Goal: Task Accomplishment & Management: Use online tool/utility

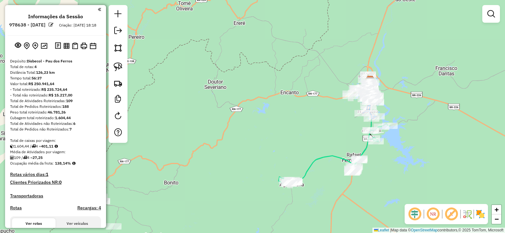
scroll to position [189, 0]
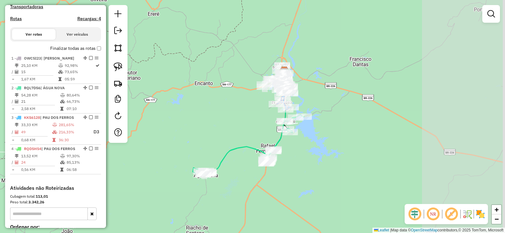
drag, startPoint x: 261, startPoint y: 106, endPoint x: 183, endPoint y: 101, distance: 78.4
click at [169, 102] on div "Janela de atendimento Grade de atendimento Capacidade Transportadoras Veículos …" at bounding box center [252, 116] width 505 height 233
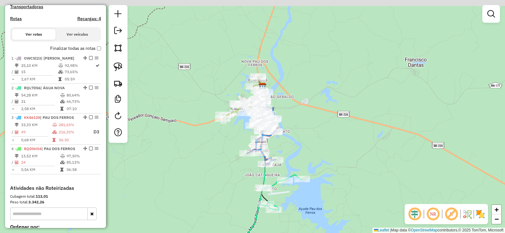
drag, startPoint x: 301, startPoint y: 118, endPoint x: 303, endPoint y: 128, distance: 10.0
click at [303, 128] on div "Janela de atendimento Grade de atendimento Capacidade Transportadoras Veículos …" at bounding box center [252, 116] width 505 height 233
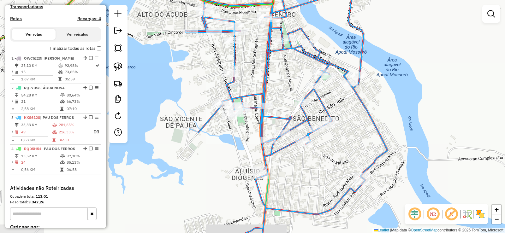
drag, startPoint x: 259, startPoint y: 140, endPoint x: 235, endPoint y: 130, distance: 25.3
click at [236, 131] on div "Janela de atendimento Grade de atendimento Capacidade Transportadoras Veículos …" at bounding box center [252, 116] width 505 height 233
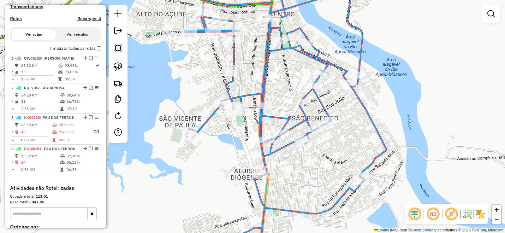
drag, startPoint x: 229, startPoint y: 134, endPoint x: 226, endPoint y: 142, distance: 9.0
click at [226, 142] on div "Janela de atendimento Grade de atendimento Capacidade Transportadoras Veículos …" at bounding box center [252, 116] width 505 height 233
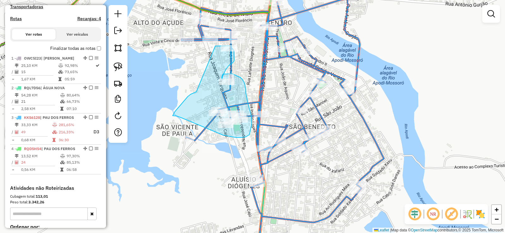
drag, startPoint x: 196, startPoint y: 92, endPoint x: 215, endPoint y: 46, distance: 49.5
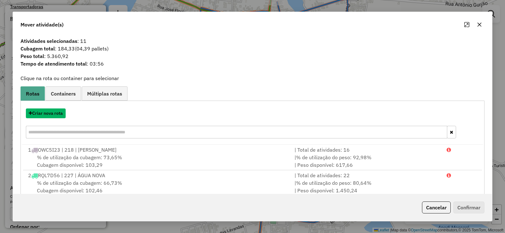
click at [53, 112] on button "Criar nova rota" at bounding box center [46, 113] width 40 height 10
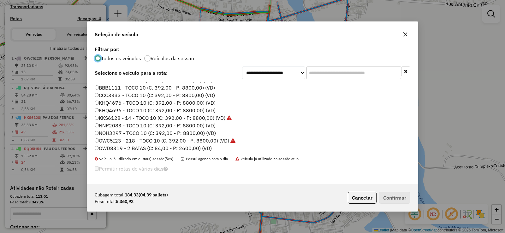
scroll to position [63, 0]
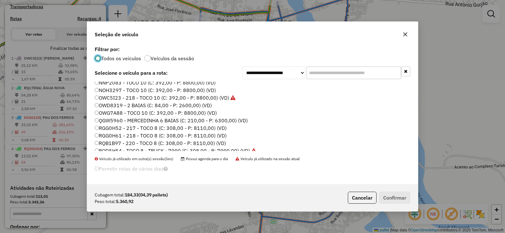
click at [137, 119] on label "QGW5960 - MERCEDINHA 6 BAIAS (C: 210,00 - P: 6300,00) (VD)" at bounding box center [171, 121] width 153 height 8
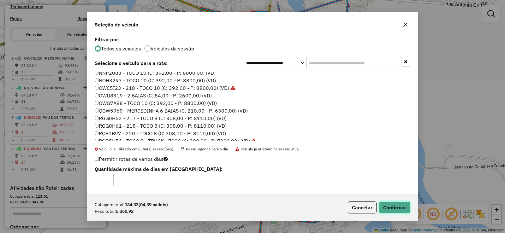
click at [396, 208] on button "Confirmar" at bounding box center [394, 208] width 31 height 12
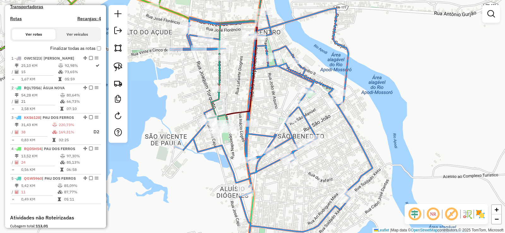
drag, startPoint x: 231, startPoint y: 140, endPoint x: 220, endPoint y: 150, distance: 14.8
click at [220, 150] on icon at bounding box center [271, 137] width 202 height 258
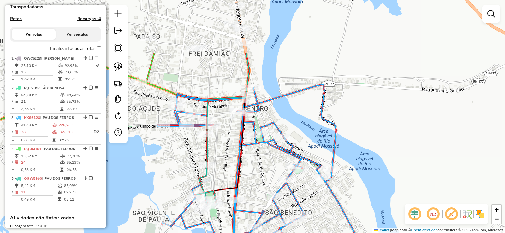
drag, startPoint x: 237, startPoint y: 80, endPoint x: 225, endPoint y: 156, distance: 77.3
click at [225, 156] on div "Janela de atendimento Grade de atendimento Capacidade Transportadoras Veículos …" at bounding box center [252, 116] width 505 height 233
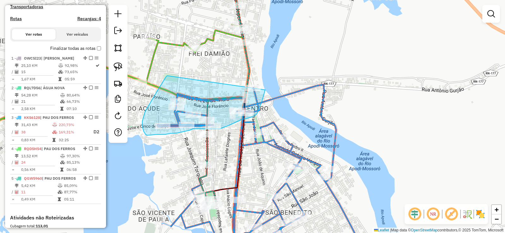
drag, startPoint x: 167, startPoint y: 76, endPoint x: 261, endPoint y: 74, distance: 93.7
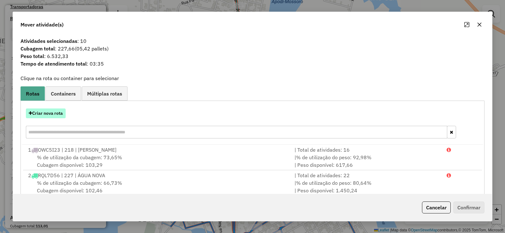
click at [57, 115] on button "Criar nova rota" at bounding box center [46, 113] width 40 height 10
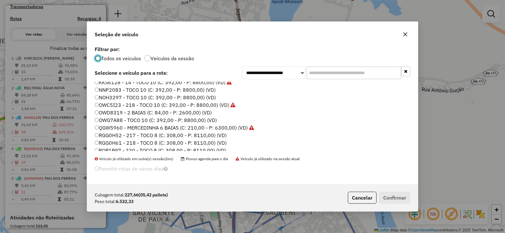
scroll to position [74, 0]
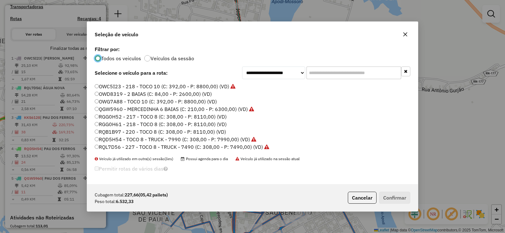
click at [167, 132] on label "RQB1B97 - 220 - TOCO 8 (C: 308,00 - P: 8110,00) (VD)" at bounding box center [160, 132] width 131 height 8
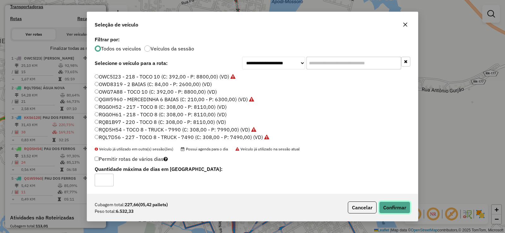
click at [403, 206] on button "Confirmar" at bounding box center [394, 208] width 31 height 12
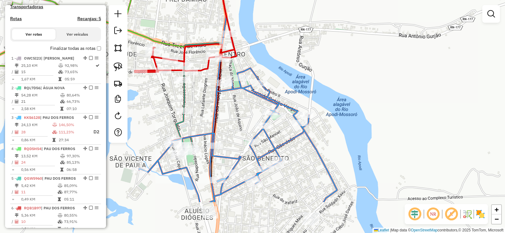
drag, startPoint x: 222, startPoint y: 162, endPoint x: 196, endPoint y: 103, distance: 65.5
click at [196, 103] on div "Janela de atendimento Grade de atendimento Capacidade Transportadoras Veículos …" at bounding box center [252, 116] width 505 height 233
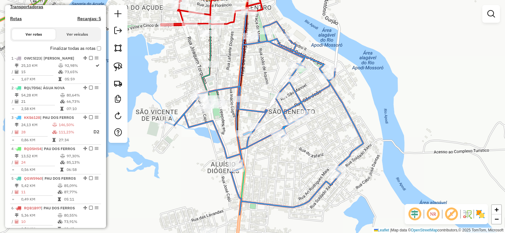
drag, startPoint x: 230, startPoint y: 128, endPoint x: 259, endPoint y: 86, distance: 51.0
click at [260, 86] on div "Janela de atendimento Grade de atendimento Capacidade Transportadoras Veículos …" at bounding box center [252, 116] width 505 height 233
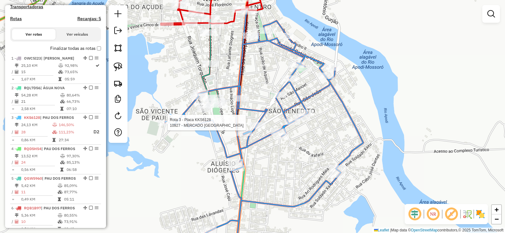
select select "**********"
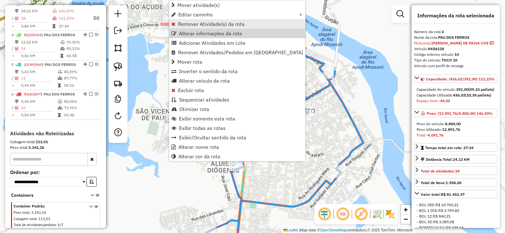
scroll to position [309, 0]
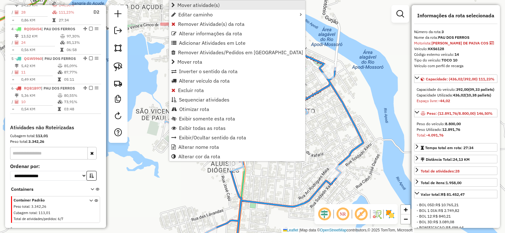
click at [196, 5] on span "Mover atividade(s)" at bounding box center [198, 5] width 42 height 5
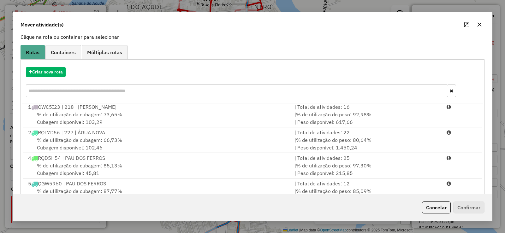
scroll to position [88, 0]
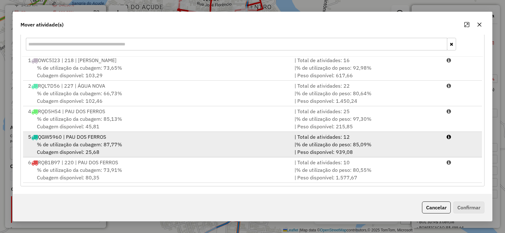
drag, startPoint x: 101, startPoint y: 149, endPoint x: 120, endPoint y: 145, distance: 19.9
click at [101, 148] on div "% de utilização da cubagem: 87,77% Cubagem disponível: 25,68" at bounding box center [157, 148] width 266 height 15
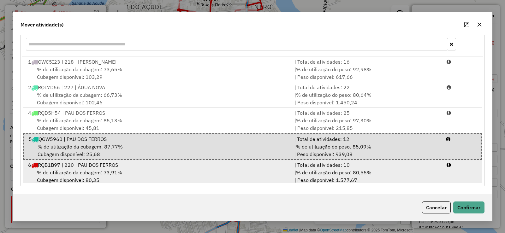
scroll to position [3, 0]
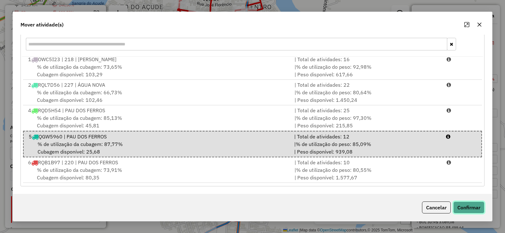
drag, startPoint x: 464, startPoint y: 203, endPoint x: 459, endPoint y: 198, distance: 7.6
click at [464, 200] on div "Cancelar Confirmar" at bounding box center [252, 207] width 479 height 27
click at [474, 205] on button "Confirmar" at bounding box center [468, 208] width 31 height 12
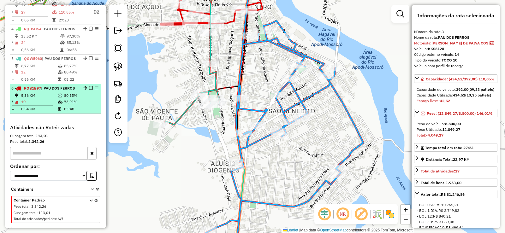
scroll to position [278, 0]
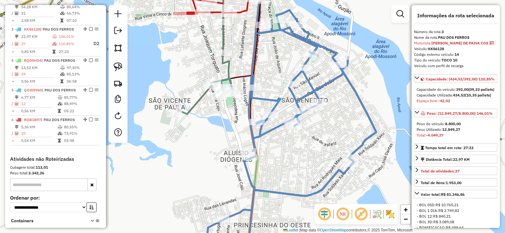
drag, startPoint x: 187, startPoint y: 153, endPoint x: 200, endPoint y: 142, distance: 16.8
click at [200, 142] on div "Janela de atendimento Grade de atendimento Capacidade Transportadoras Veículos …" at bounding box center [252, 116] width 505 height 233
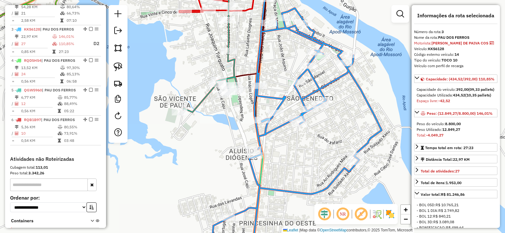
drag, startPoint x: 209, startPoint y: 151, endPoint x: 203, endPoint y: 132, distance: 19.8
click at [215, 137] on div "Janela de atendimento Grade de atendimento Capacidade Transportadoras Veículos …" at bounding box center [252, 116] width 505 height 233
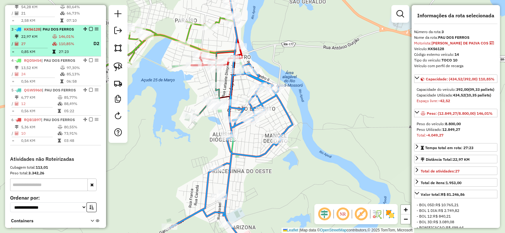
click at [40, 32] on span "KKS6128" at bounding box center [32, 29] width 16 height 5
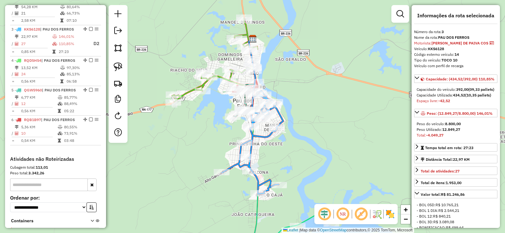
drag, startPoint x: 306, startPoint y: 140, endPoint x: 330, endPoint y: 140, distance: 24.0
click at [330, 140] on div "Janela de atendimento Grade de atendimento Capacidade Transportadoras Veículos …" at bounding box center [252, 116] width 505 height 233
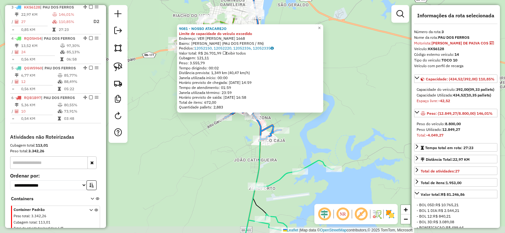
scroll to position [309, 0]
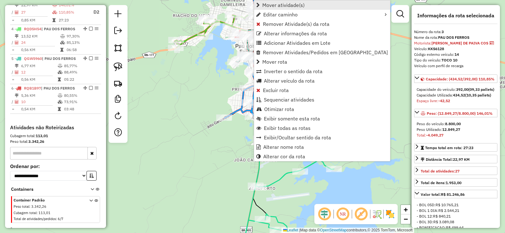
click at [269, 5] on span "Mover atividade(s)" at bounding box center [283, 5] width 42 height 5
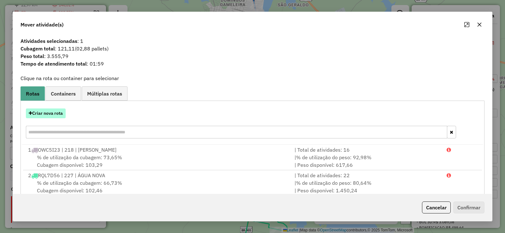
click at [58, 114] on button "Criar nova rota" at bounding box center [46, 113] width 40 height 10
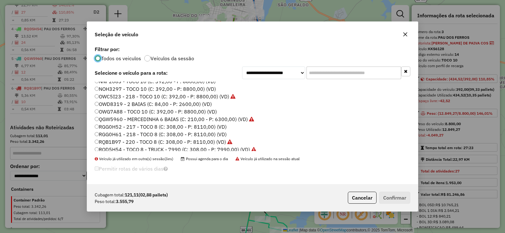
scroll to position [74, 0]
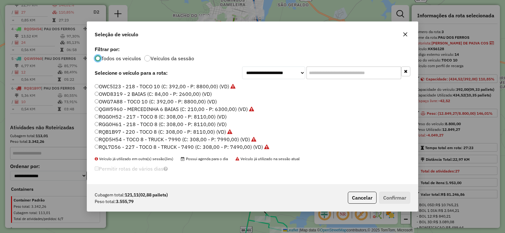
click at [144, 109] on label "QGW5960 - MERCEDINHA 6 BAIAS (C: 210,00 - P: 6300,00) (VD)" at bounding box center [174, 109] width 159 height 8
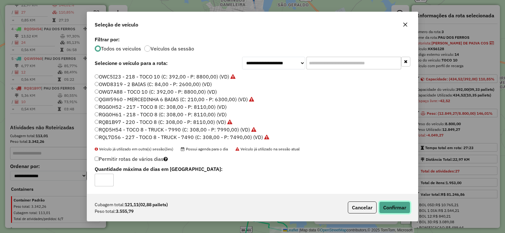
click at [398, 205] on button "Confirmar" at bounding box center [394, 208] width 31 height 12
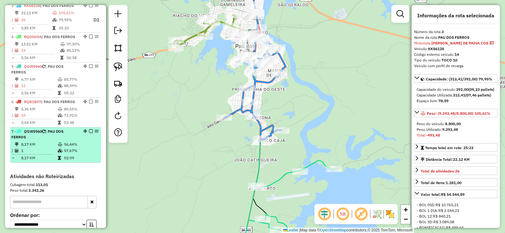
scroll to position [278, 0]
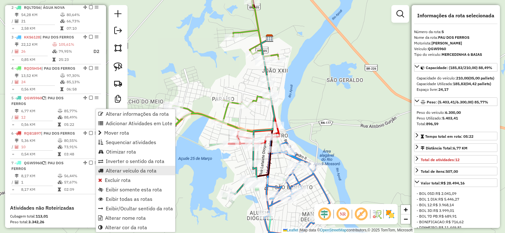
click at [125, 171] on span "Alterar veículo da rota" at bounding box center [131, 170] width 51 height 5
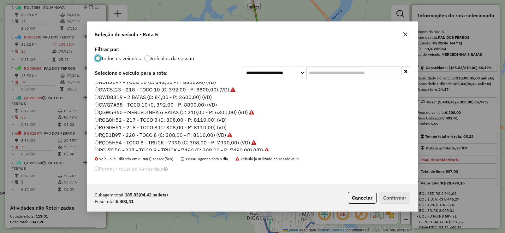
scroll to position [74, 0]
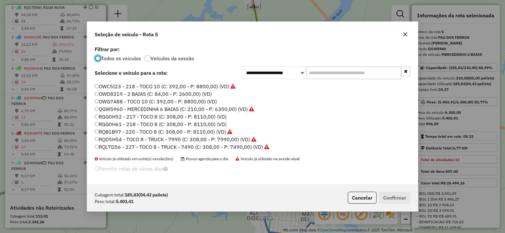
click at [155, 148] on label "RQL7D56 - 227 - TOCO 8 - TRUCK - 7490 (C: 308,00 - P: 7490,00) (VD)" at bounding box center [182, 147] width 174 height 8
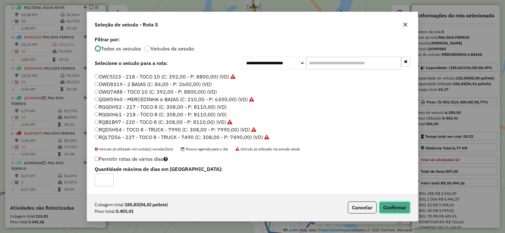
drag, startPoint x: 401, startPoint y: 208, endPoint x: 398, endPoint y: 206, distance: 3.7
click at [399, 207] on button "Confirmar" at bounding box center [394, 208] width 31 height 12
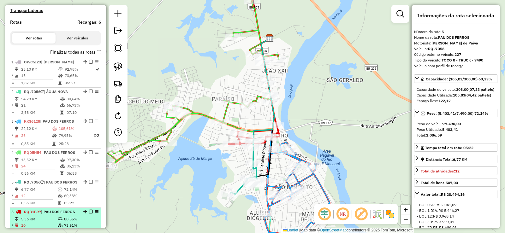
scroll to position [189, 0]
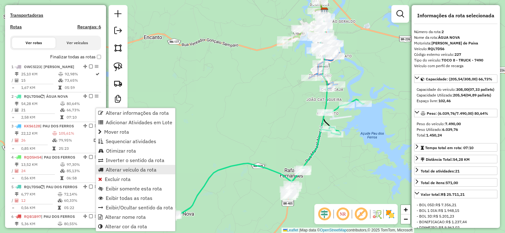
click at [121, 168] on span "Alterar veículo da rota" at bounding box center [131, 169] width 51 height 5
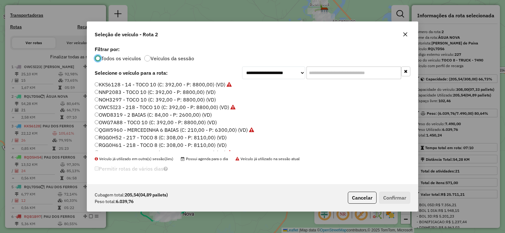
scroll to position [63, 0]
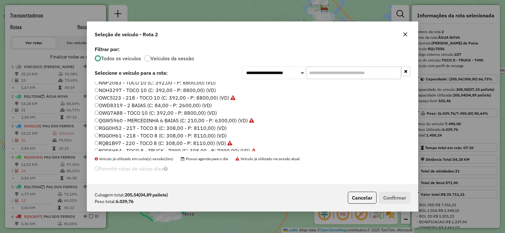
click at [136, 130] on label "RGG0H52 - 217 - TOCO 8 (C: 308,00 - P: 8110,00) (VD)" at bounding box center [161, 128] width 132 height 8
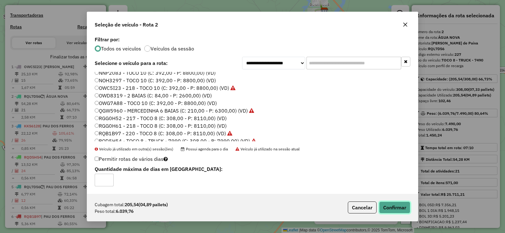
click at [394, 208] on button "Confirmar" at bounding box center [394, 208] width 31 height 12
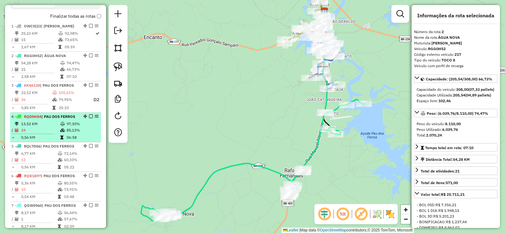
scroll to position [224, 0]
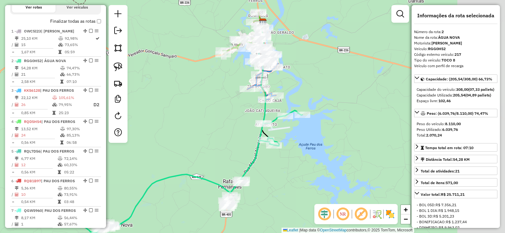
drag, startPoint x: 272, startPoint y: 105, endPoint x: 207, endPoint y: 117, distance: 66.4
click at [207, 117] on div "Janela de atendimento Grade de atendimento Capacidade Transportadoras Veículos …" at bounding box center [252, 116] width 505 height 233
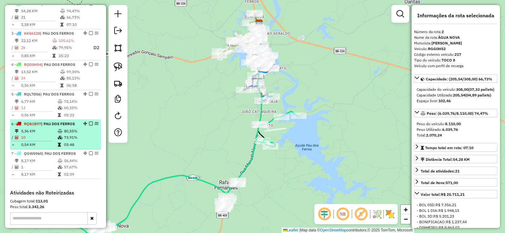
scroll to position [287, 0]
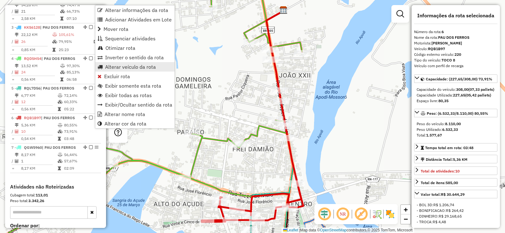
click at [118, 66] on span "Alterar veículo da rota" at bounding box center [130, 66] width 51 height 5
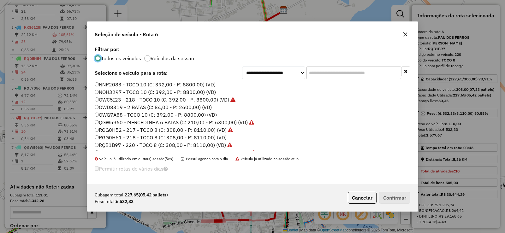
scroll to position [74, 0]
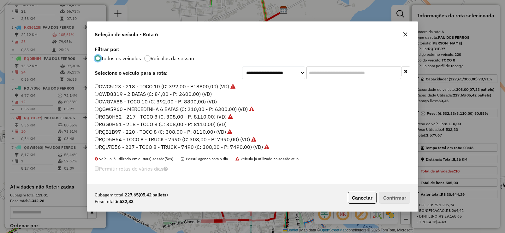
click at [150, 120] on label "RGG0H61 - 218 - TOCO 8 (C: 308,00 - P: 8110,00) (VD)" at bounding box center [161, 124] width 132 height 8
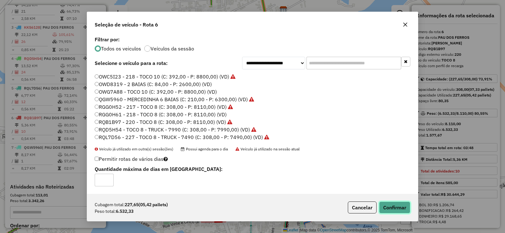
click at [393, 208] on button "Confirmar" at bounding box center [394, 208] width 31 height 12
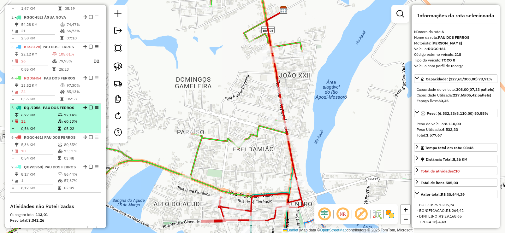
scroll to position [253, 0]
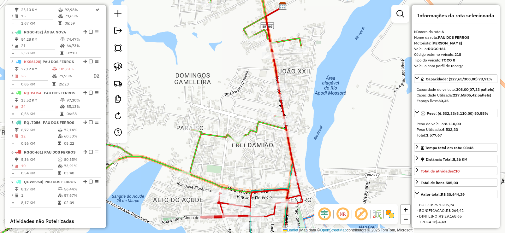
drag, startPoint x: 221, startPoint y: 99, endPoint x: 187, endPoint y: 26, distance: 80.2
click at [188, 26] on div "Janela de atendimento Grade de atendimento Capacidade Transportadoras Veículos …" at bounding box center [252, 116] width 505 height 233
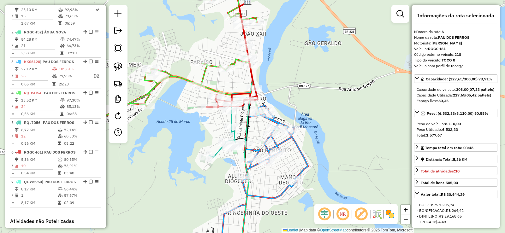
drag, startPoint x: 248, startPoint y: 143, endPoint x: 256, endPoint y: 117, distance: 27.6
click at [256, 117] on div "Janela de atendimento Grade de atendimento Capacidade Transportadoras Veículos …" at bounding box center [252, 116] width 505 height 233
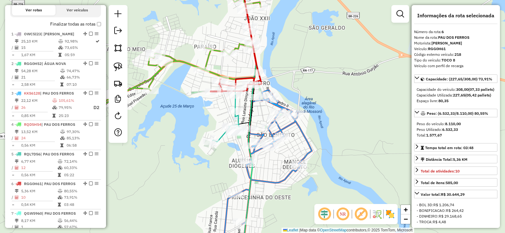
scroll to position [213, 0]
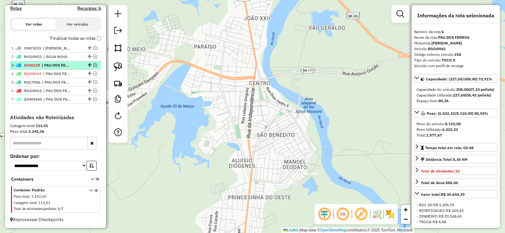
click at [93, 65] on em at bounding box center [95, 65] width 4 height 4
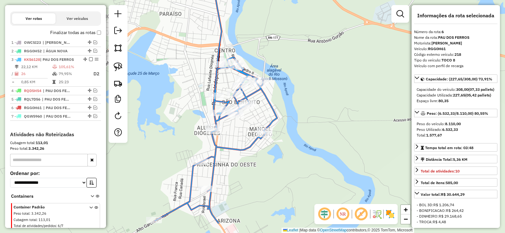
drag, startPoint x: 185, startPoint y: 128, endPoint x: 160, endPoint y: 107, distance: 33.3
click at [160, 107] on div "Janela de atendimento Grade de atendimento Capacidade Transportadoras Veículos …" at bounding box center [252, 116] width 505 height 233
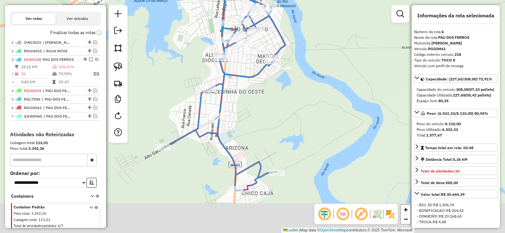
drag, startPoint x: 256, startPoint y: 174, endPoint x: 285, endPoint y: 119, distance: 62.3
click at [285, 119] on div "Janela de atendimento Grade de atendimento Capacidade Transportadoras Veículos …" at bounding box center [252, 116] width 505 height 233
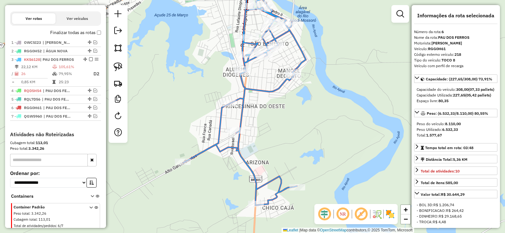
drag, startPoint x: 248, startPoint y: 118, endPoint x: 268, endPoint y: 132, distance: 25.1
click at [268, 132] on div "Janela de atendimento Grade de atendimento Capacidade Transportadoras Veículos …" at bounding box center [252, 116] width 505 height 233
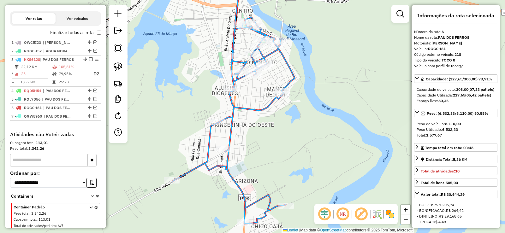
drag, startPoint x: 301, startPoint y: 114, endPoint x: 281, endPoint y: 132, distance: 26.5
click at [286, 133] on div "Janela de atendimento Grade de atendimento Capacidade Transportadoras Veículos …" at bounding box center [252, 116] width 505 height 233
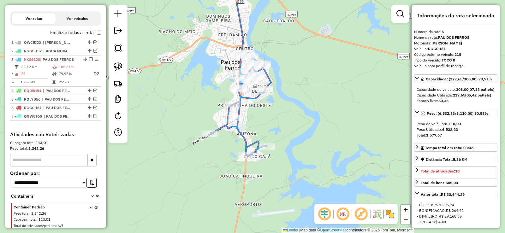
drag, startPoint x: 303, startPoint y: 132, endPoint x: 288, endPoint y: 108, distance: 28.5
click at [288, 108] on div "Janela de atendimento Grade de atendimento Capacidade Transportadoras Veículos …" at bounding box center [252, 116] width 505 height 233
click at [398, 10] on em at bounding box center [400, 14] width 8 height 8
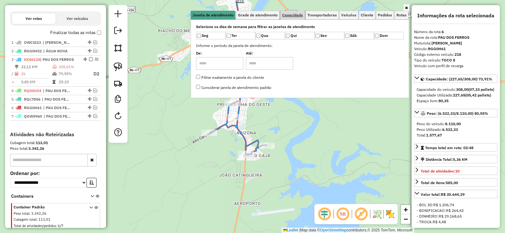
click at [292, 18] on link "Capacidade" at bounding box center [292, 15] width 25 height 9
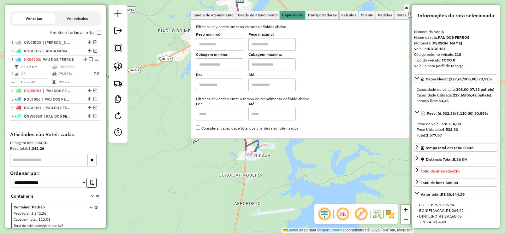
click at [231, 67] on input "text" at bounding box center [219, 64] width 47 height 13
click at [275, 64] on input "text" at bounding box center [271, 64] width 47 height 13
click at [228, 67] on input "text" at bounding box center [219, 64] width 47 height 13
type input "****"
click at [266, 63] on input "text" at bounding box center [271, 64] width 47 height 13
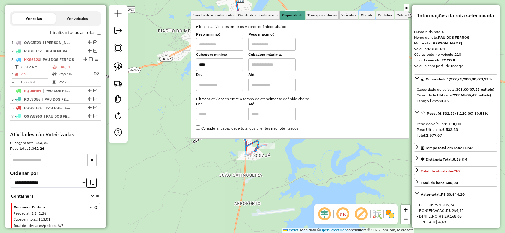
type input "****"
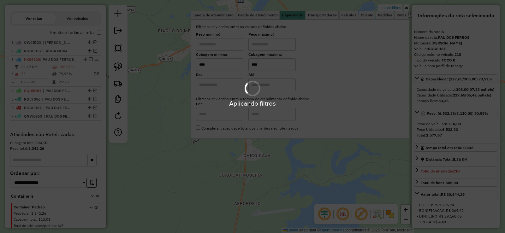
click at [330, 83] on div "Aplicando filtros" at bounding box center [252, 93] width 505 height 30
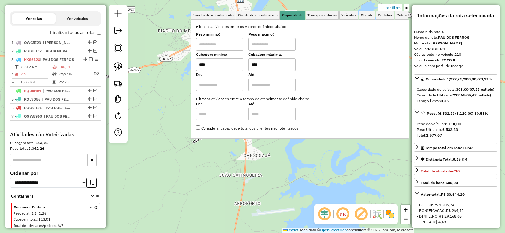
click at [287, 150] on div "Limpar filtros Janela de atendimento Grade de atendimento Capacidade Transporta…" at bounding box center [252, 116] width 505 height 233
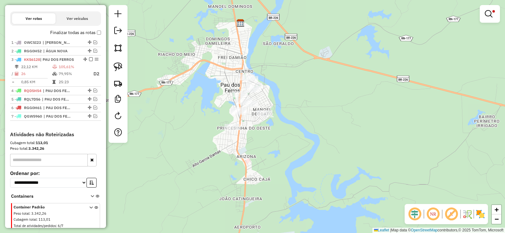
drag, startPoint x: 278, startPoint y: 118, endPoint x: 278, endPoint y: 148, distance: 30.0
click at [278, 148] on div "Limpar filtros Janela de atendimento Grade de atendimento Capacidade Transporta…" at bounding box center [252, 116] width 505 height 233
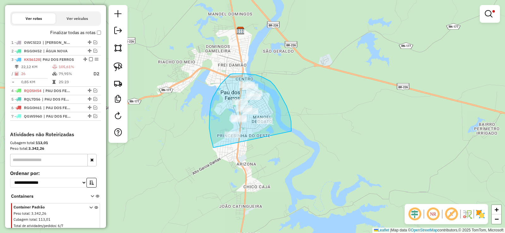
drag, startPoint x: 290, startPoint y: 117, endPoint x: 218, endPoint y: 155, distance: 81.3
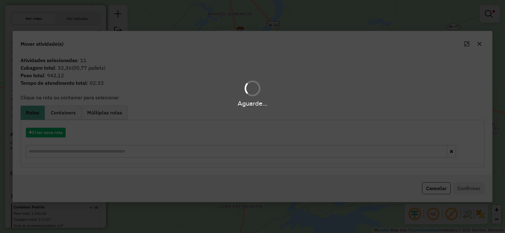
click at [56, 135] on div "Aguarde..." at bounding box center [252, 116] width 505 height 233
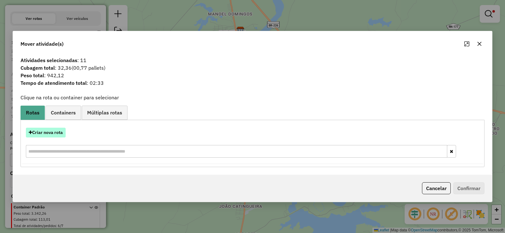
click at [56, 134] on button "Criar nova rota" at bounding box center [46, 133] width 40 height 10
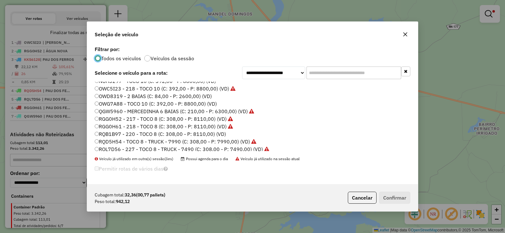
scroll to position [74, 0]
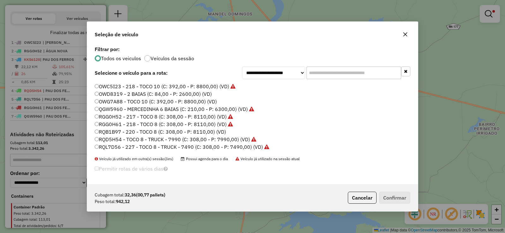
click at [115, 93] on label "OWD8319 - 2 BAIAS (C: 84,00 - P: 2600,00) (VD)" at bounding box center [153, 94] width 117 height 8
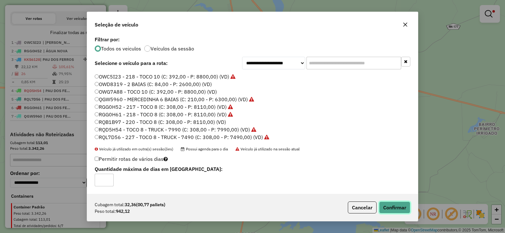
click at [403, 207] on button "Confirmar" at bounding box center [394, 208] width 31 height 12
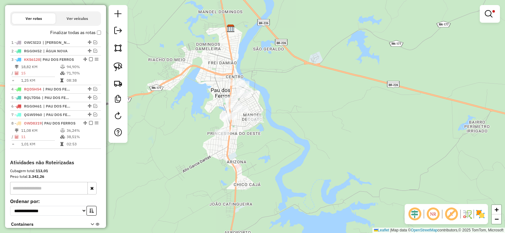
drag, startPoint x: 260, startPoint y: 156, endPoint x: 220, endPoint y: 149, distance: 40.6
click at [245, 154] on div "Limpar filtros Janela de atendimento Grade de atendimento Capacidade Transporta…" at bounding box center [252, 116] width 505 height 233
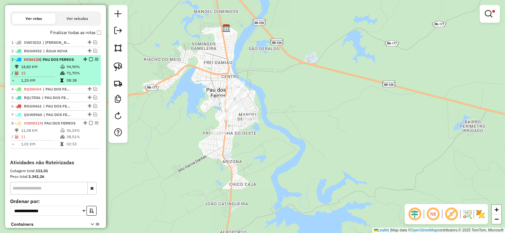
click at [89, 61] on em at bounding box center [91, 59] width 4 height 4
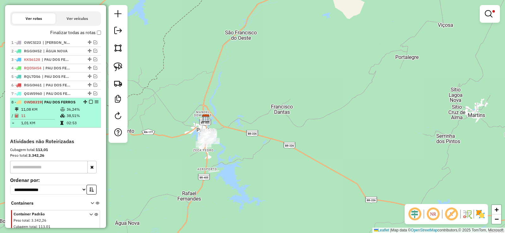
click at [86, 104] on div at bounding box center [88, 102] width 19 height 4
select select "**********"
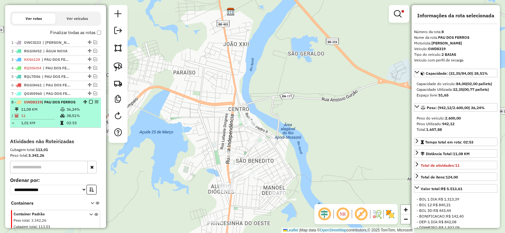
click at [89, 104] on em at bounding box center [91, 102] width 4 height 4
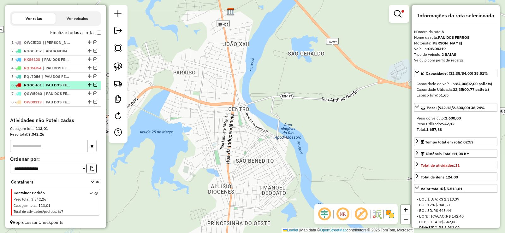
click at [93, 87] on em at bounding box center [95, 85] width 4 height 4
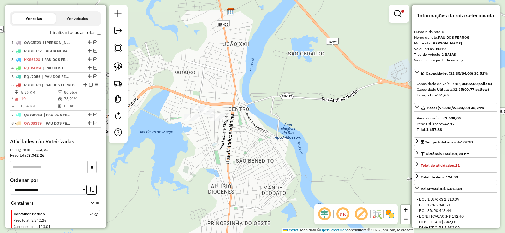
click at [398, 11] on em at bounding box center [398, 14] width 8 height 8
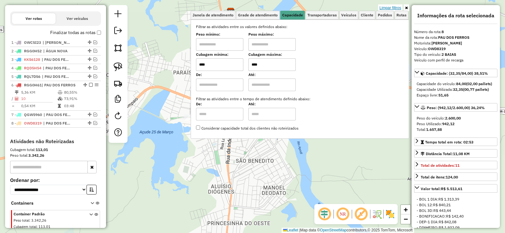
click at [386, 7] on link "Limpar filtros" at bounding box center [390, 7] width 24 height 7
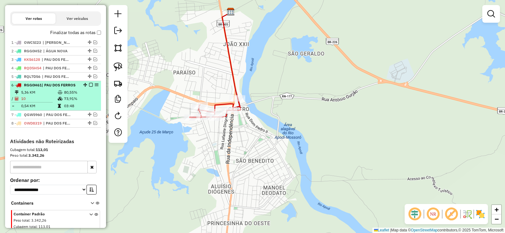
select select "**********"
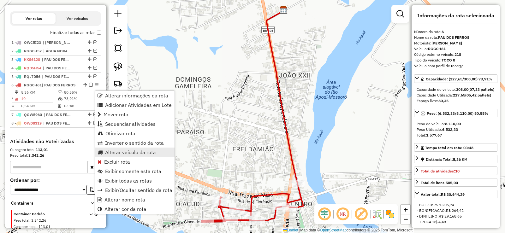
click at [120, 154] on span "Alterar veículo da rota" at bounding box center [130, 152] width 51 height 5
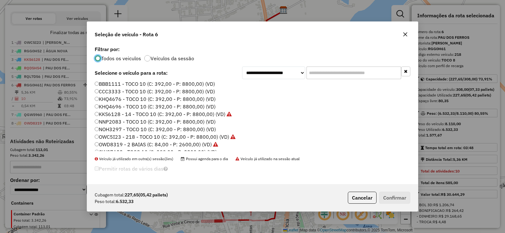
scroll to position [63, 0]
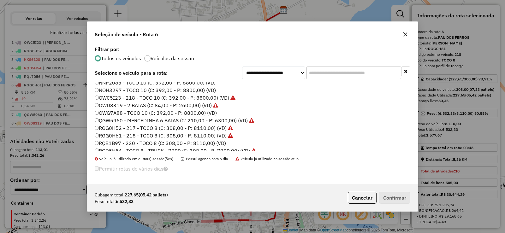
click at [128, 126] on label "RGG0H52 - 217 - TOCO 8 (C: 308,00 - P: 8110,00) (VD)" at bounding box center [164, 128] width 138 height 8
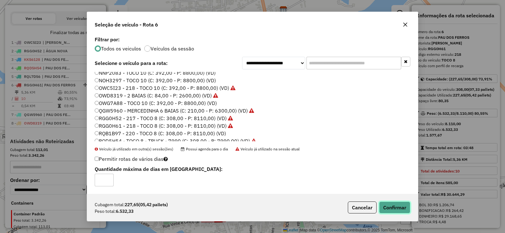
click at [385, 206] on button "Confirmar" at bounding box center [394, 208] width 31 height 12
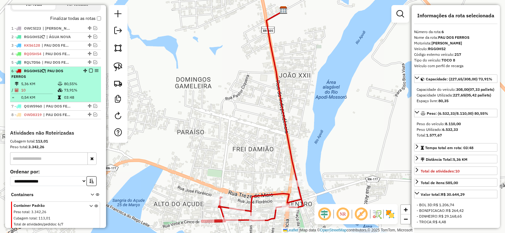
scroll to position [217, 0]
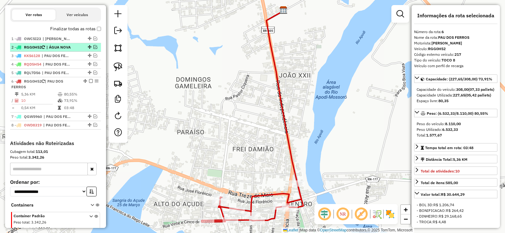
click at [93, 49] on em at bounding box center [95, 47] width 4 height 4
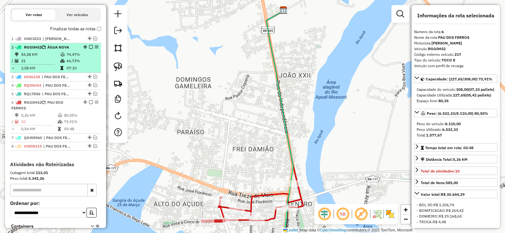
click at [95, 49] on em at bounding box center [97, 47] width 4 height 4
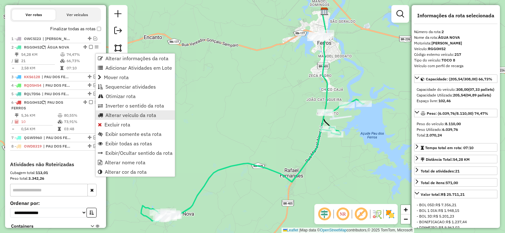
click at [114, 114] on span "Alterar veículo da rota" at bounding box center [130, 115] width 51 height 5
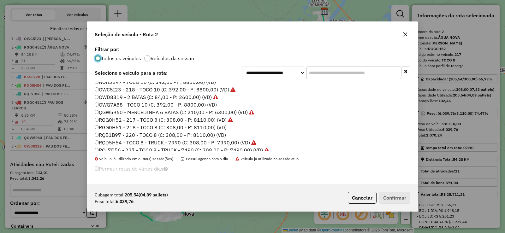
scroll to position [74, 0]
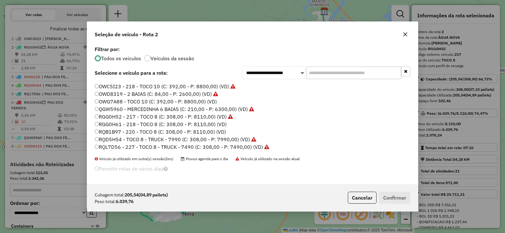
click at [149, 124] on label "RGG0H61 - 218 - TOCO 8 (C: 308,00 - P: 8110,00) (VD)" at bounding box center [161, 124] width 132 height 8
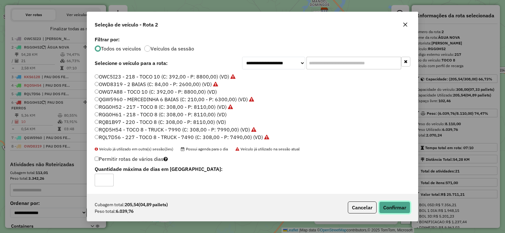
drag, startPoint x: 396, startPoint y: 208, endPoint x: 334, endPoint y: 178, distance: 68.4
click at [394, 207] on button "Confirmar" at bounding box center [394, 208] width 31 height 12
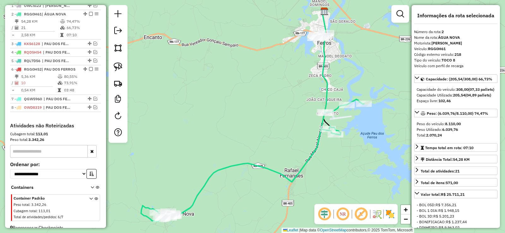
scroll to position [261, 0]
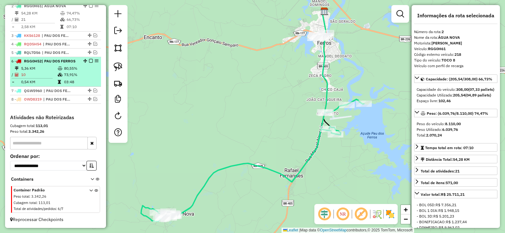
click at [89, 63] on em at bounding box center [91, 61] width 4 height 4
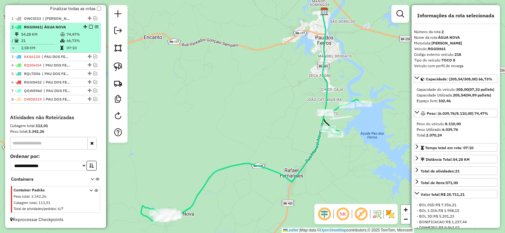
click at [89, 27] on em at bounding box center [91, 27] width 4 height 4
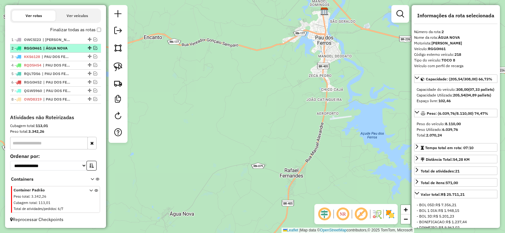
scroll to position [221, 0]
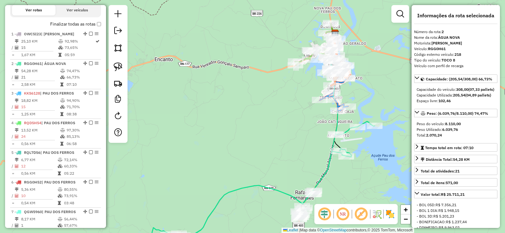
drag, startPoint x: 236, startPoint y: 83, endPoint x: 249, endPoint y: 107, distance: 27.5
click at [249, 107] on div "Janela de atendimento Grade de atendimento Capacidade Transportadoras Veículos …" at bounding box center [252, 116] width 505 height 233
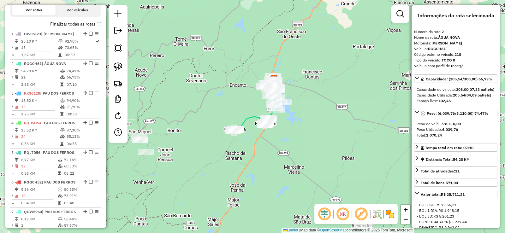
drag, startPoint x: 236, startPoint y: 112, endPoint x: 239, endPoint y: 103, distance: 9.3
click at [239, 103] on div "Janela de atendimento Grade de atendimento Capacidade Transportadoras Veículos …" at bounding box center [252, 116] width 505 height 233
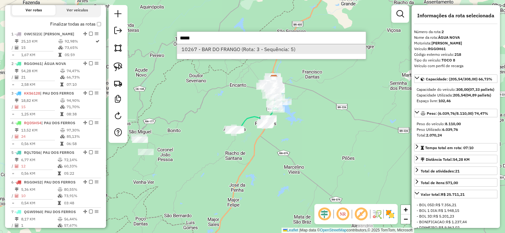
type input "*****"
click at [249, 48] on li "10267 - BAR DO FRANGO (Rota: 3 - Sequência: 5)" at bounding box center [271, 48] width 189 height 9
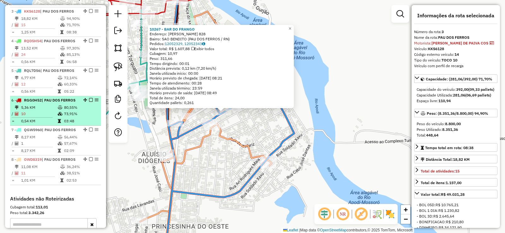
scroll to position [317, 0]
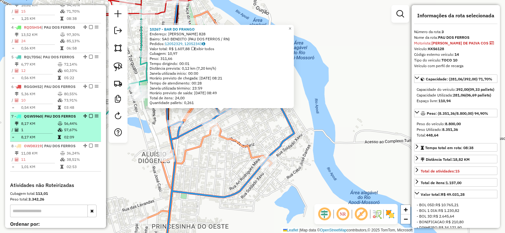
click at [54, 127] on td "8,17 KM" at bounding box center [39, 123] width 37 height 6
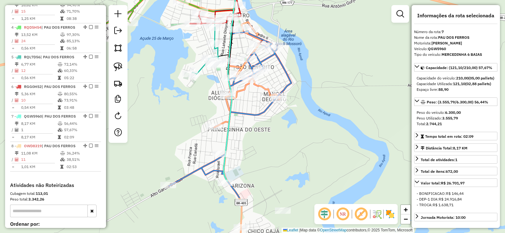
drag, startPoint x: 270, startPoint y: 162, endPoint x: 263, endPoint y: 127, distance: 35.7
click at [263, 128] on div "Janela de atendimento Grade de atendimento Capacidade Transportadoras Veículos …" at bounding box center [252, 116] width 505 height 233
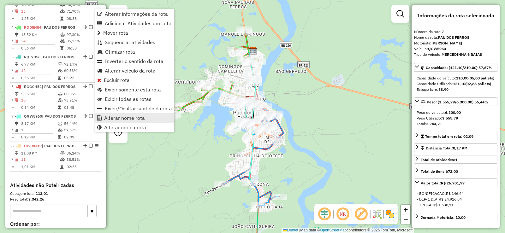
click at [127, 119] on span "Alterar nome rota" at bounding box center [124, 117] width 41 height 5
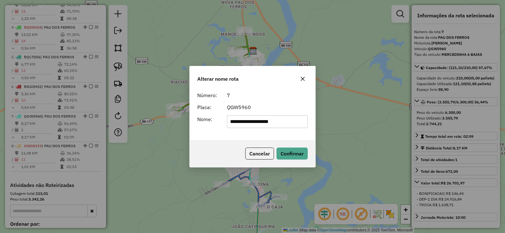
type input "**********"
drag, startPoint x: 170, startPoint y: 150, endPoint x: 170, endPoint y: 134, distance: 16.1
click at [170, 134] on div "**********" at bounding box center [252, 116] width 505 height 233
click at [344, 114] on div "**********" at bounding box center [252, 116] width 505 height 233
click at [259, 151] on button "Cancelar" at bounding box center [259, 154] width 29 height 12
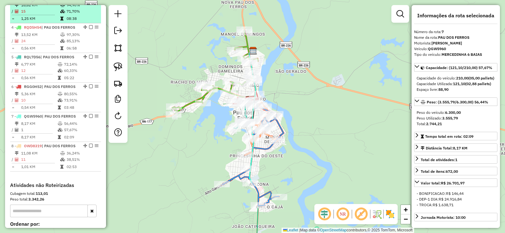
click at [52, 15] on td "15" at bounding box center [40, 11] width 39 height 6
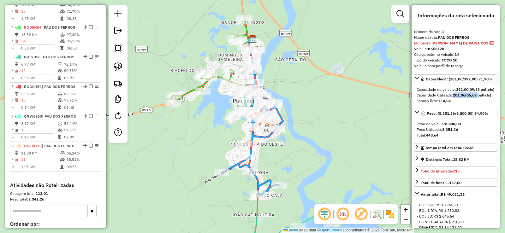
drag, startPoint x: 481, startPoint y: 105, endPoint x: 454, endPoint y: 106, distance: 27.1
click at [454, 98] on div "Capacidade Utilizada: 281,06 (06,69 pallets)" at bounding box center [455, 95] width 78 height 6
drag, startPoint x: 303, startPoint y: 143, endPoint x: 326, endPoint y: 133, distance: 24.8
click at [326, 133] on div "Janela de atendimento Grade de atendimento Capacidade Transportadoras Veículos …" at bounding box center [252, 116] width 505 height 233
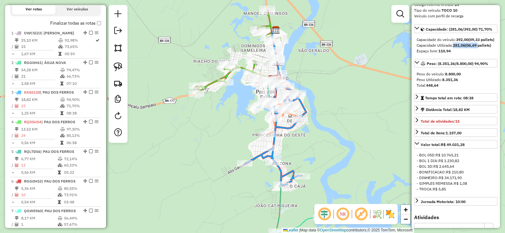
scroll to position [0, 0]
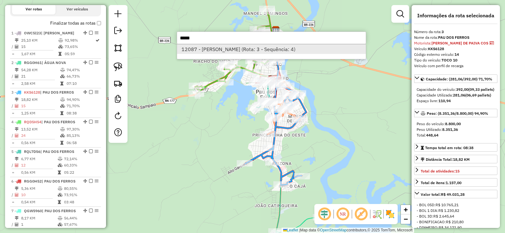
type input "*****"
click at [244, 47] on li "12087 - [PERSON_NAME] (Rota: 3 - Sequência: 4)" at bounding box center [271, 48] width 189 height 9
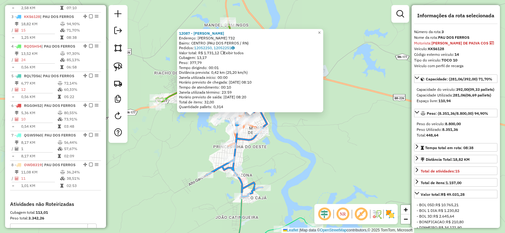
scroll to position [317, 0]
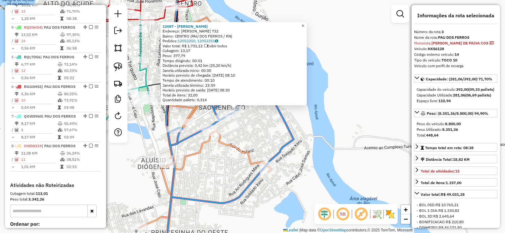
click at [304, 23] on span "×" at bounding box center [302, 25] width 3 height 5
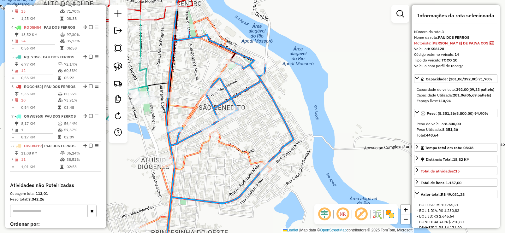
drag, startPoint x: 265, startPoint y: 120, endPoint x: 295, endPoint y: 102, distance: 34.7
click at [295, 102] on div "Janela de atendimento Grade de atendimento Capacidade Transportadoras Veículos …" at bounding box center [252, 116] width 505 height 233
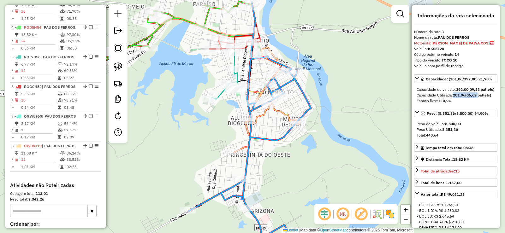
drag, startPoint x: 476, startPoint y: 106, endPoint x: 454, endPoint y: 106, distance: 21.8
click at [454, 98] on div "Capacidade Utilizada: 281,06 (06,69 pallets)" at bounding box center [455, 95] width 78 height 6
drag, startPoint x: 455, startPoint y: 117, endPoint x: 442, endPoint y: 117, distance: 12.9
click at [442, 104] on div "Espaço livre: 110,94" at bounding box center [455, 101] width 78 height 6
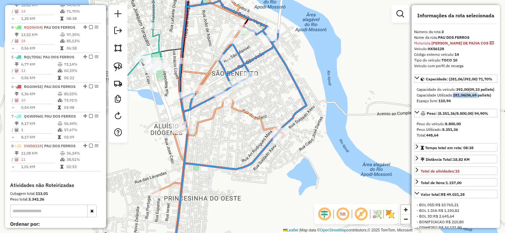
drag, startPoint x: 310, startPoint y: 109, endPoint x: 272, endPoint y: 102, distance: 39.2
click at [272, 102] on div "Janela de atendimento Grade de atendimento Capacidade Transportadoras Veículos …" at bounding box center [252, 116] width 505 height 233
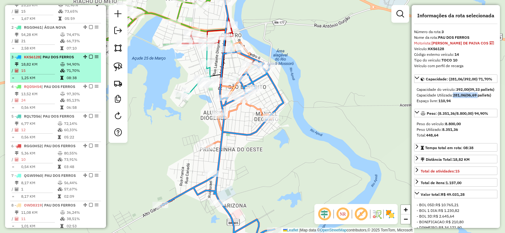
scroll to position [254, 0]
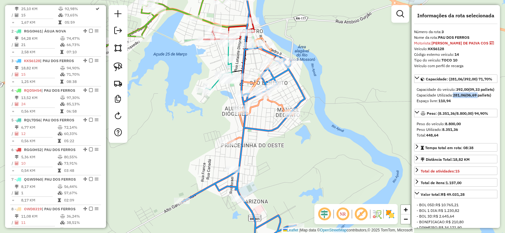
click at [294, 148] on div "Janela de atendimento Grade de atendimento Capacidade Transportadoras Veículos …" at bounding box center [252, 116] width 505 height 233
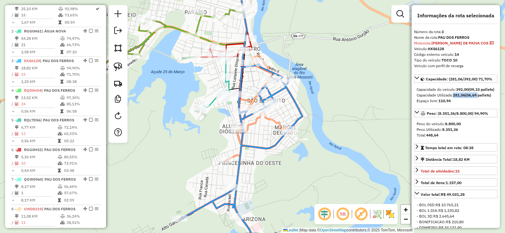
drag, startPoint x: 309, startPoint y: 88, endPoint x: 306, endPoint y: 107, distance: 19.1
click at [306, 107] on div "Janela de atendimento Grade de atendimento Capacidade Transportadoras Veículos …" at bounding box center [252, 116] width 505 height 233
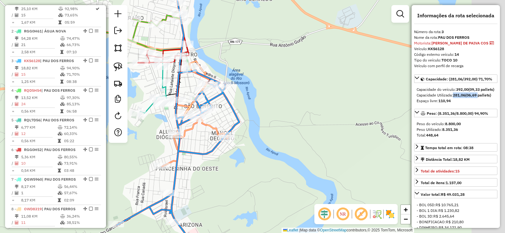
drag, startPoint x: 341, startPoint y: 119, endPoint x: 262, endPoint y: 121, distance: 79.2
click at [276, 122] on div "Janela de atendimento Grade de atendimento Capacidade Transportadoras Veículos …" at bounding box center [252, 116] width 505 height 233
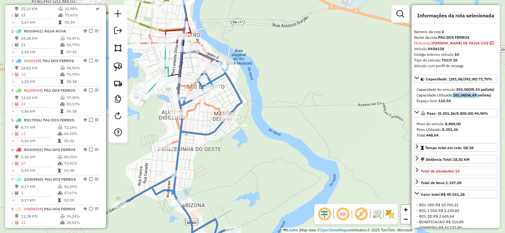
click at [259, 119] on div "Janela de atendimento Grade de atendimento Capacidade Transportadoras Veículos …" at bounding box center [252, 116] width 505 height 233
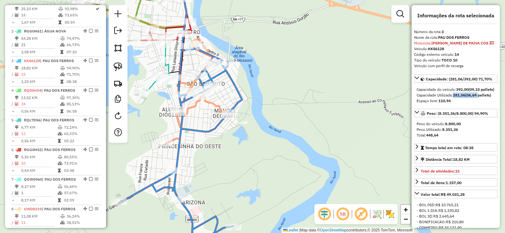
drag, startPoint x: 245, startPoint y: 146, endPoint x: 250, endPoint y: 130, distance: 16.2
click at [250, 130] on div "Janela de atendimento Grade de atendimento Capacidade Transportadoras Veículos …" at bounding box center [252, 116] width 505 height 233
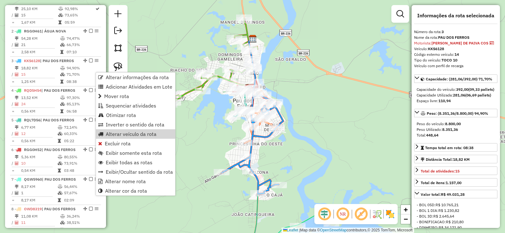
click at [198, 128] on div "Janela de atendimento Grade de atendimento Capacidade Transportadoras Veículos …" at bounding box center [252, 116] width 505 height 233
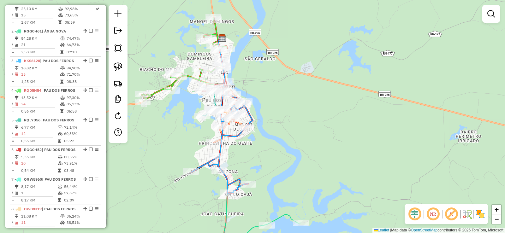
drag, startPoint x: 302, startPoint y: 161, endPoint x: 270, endPoint y: 161, distance: 31.2
click at [270, 161] on div "Janela de atendimento Grade de atendimento Capacidade Transportadoras Veículos …" at bounding box center [252, 116] width 505 height 233
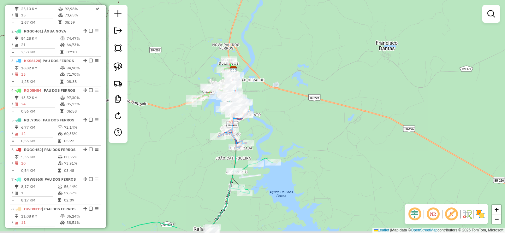
drag, startPoint x: 289, startPoint y: 173, endPoint x: 278, endPoint y: 144, distance: 30.5
click at [278, 144] on div "Janela de atendimento Grade de atendimento Capacidade Transportadoras Veículos …" at bounding box center [252, 116] width 505 height 233
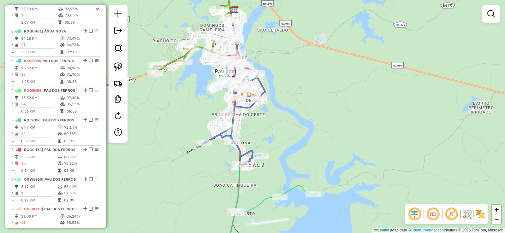
drag, startPoint x: 258, startPoint y: 115, endPoint x: 252, endPoint y: 132, distance: 17.5
click at [252, 132] on div "Janela de atendimento Grade de atendimento Capacidade Transportadoras Veículos …" at bounding box center [252, 116] width 505 height 233
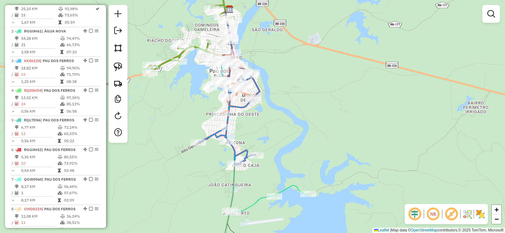
drag, startPoint x: 257, startPoint y: 133, endPoint x: 244, endPoint y: 115, distance: 22.5
click at [255, 120] on div "Janela de atendimento Grade de atendimento Capacidade Transportadoras Veículos …" at bounding box center [252, 116] width 505 height 233
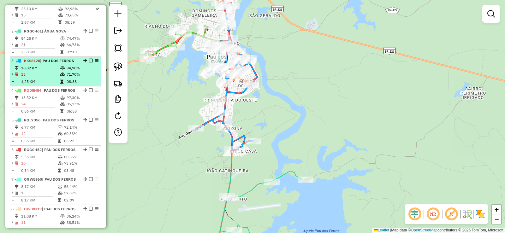
scroll to position [222, 0]
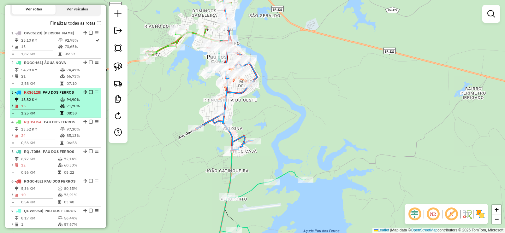
select select "**********"
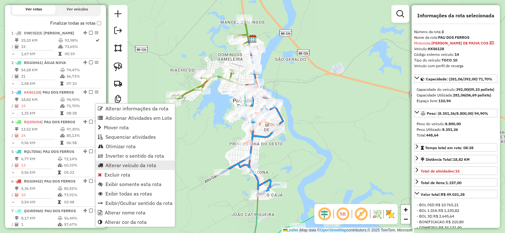
click at [124, 166] on span "Alterar veículo da rota" at bounding box center [130, 165] width 51 height 5
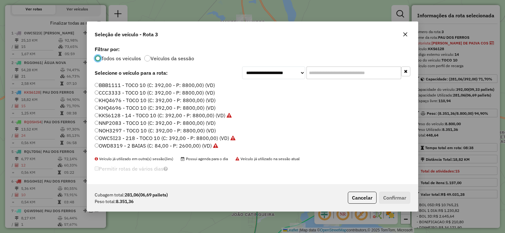
scroll to position [32, 0]
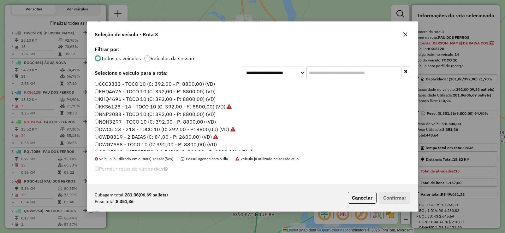
click at [126, 129] on label "OWC5I23 - 218 - TOCO 10 (C: 392,00 - P: 8800,00) (VD)" at bounding box center [165, 130] width 141 height 8
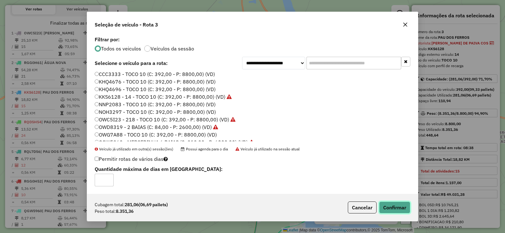
click at [397, 208] on button "Confirmar" at bounding box center [394, 208] width 31 height 12
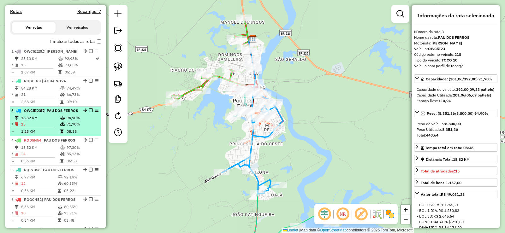
scroll to position [191, 0]
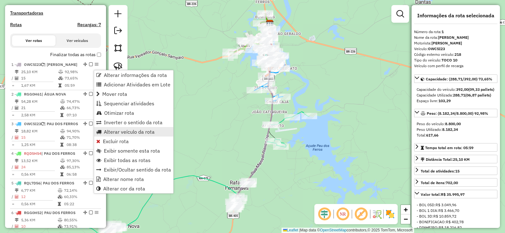
click at [115, 132] on span "Alterar veículo da rota" at bounding box center [129, 131] width 51 height 5
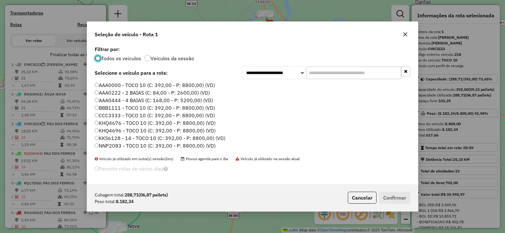
scroll to position [3, 2]
click at [137, 138] on label "KKS6128 - 14 - TOCO 10 (C: 392,00 - P: 8800,00) (VD)" at bounding box center [160, 138] width 131 height 8
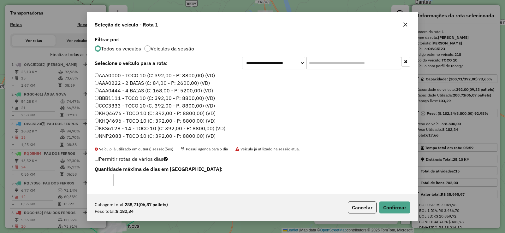
click at [142, 135] on label "NNP2083 - TOCO 10 (C: 392,00 - P: 8800,00) (VD)" at bounding box center [155, 136] width 121 height 8
drag, startPoint x: 400, startPoint y: 207, endPoint x: 393, endPoint y: 206, distance: 7.0
click at [396, 206] on button "Confirmar" at bounding box center [394, 208] width 31 height 12
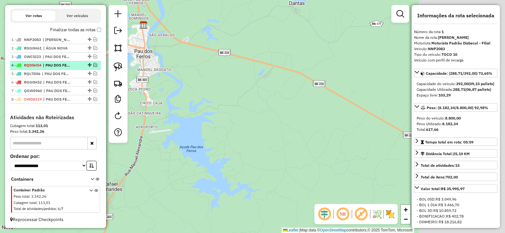
scroll to position [219, 0]
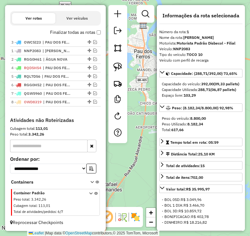
drag, startPoint x: 88, startPoint y: 59, endPoint x: 80, endPoint y: 42, distance: 18.9
drag, startPoint x: 87, startPoint y: 92, endPoint x: 82, endPoint y: 73, distance: 20.3
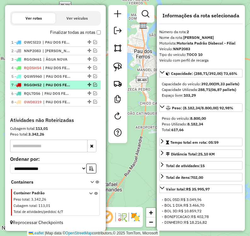
drag, startPoint x: 87, startPoint y: 94, endPoint x: 85, endPoint y: 87, distance: 7.0
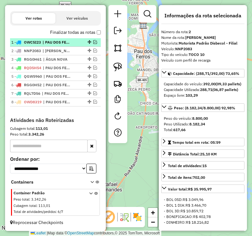
click at [93, 41] on em at bounding box center [95, 42] width 4 height 4
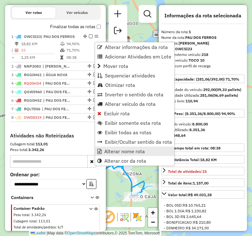
click at [115, 152] on span "Alterar nome rota" at bounding box center [124, 151] width 41 height 5
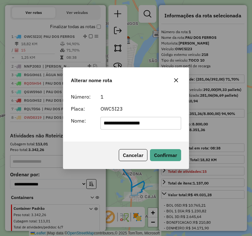
type input "**********"
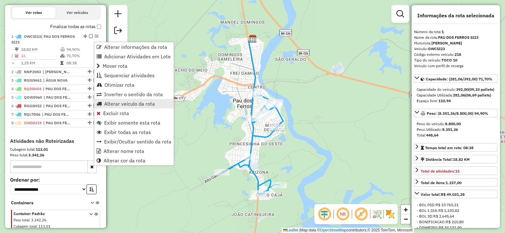
click at [116, 105] on span "Alterar veículo da rota" at bounding box center [129, 103] width 51 height 5
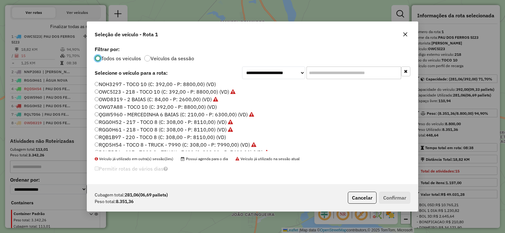
scroll to position [74, 0]
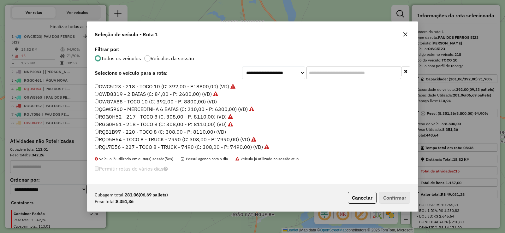
click at [148, 131] on label "RQB1B97 - 220 - TOCO 8 (C: 308,00 - P: 8110,00) (VD)" at bounding box center [160, 132] width 131 height 8
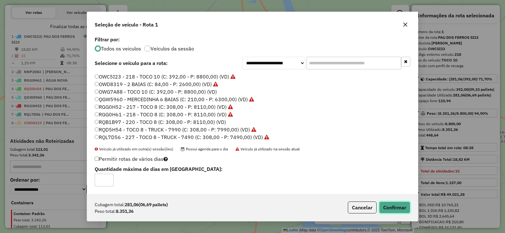
click at [397, 205] on button "Confirmar" at bounding box center [394, 208] width 31 height 12
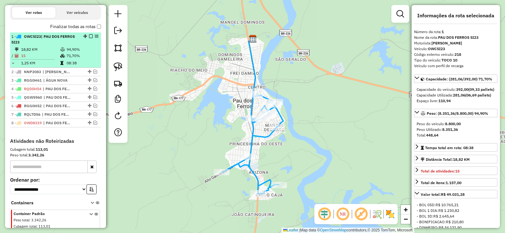
click at [75, 53] on td "94,90%" at bounding box center [82, 49] width 32 height 6
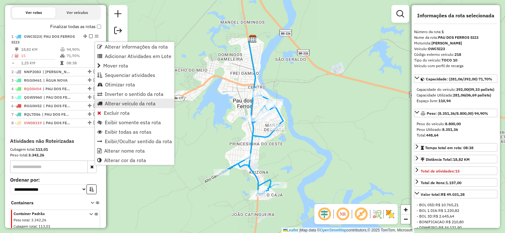
click at [125, 102] on span "Alterar veículo da rota" at bounding box center [130, 103] width 51 height 5
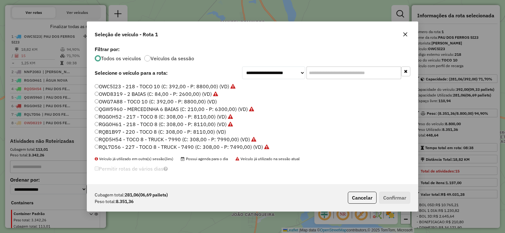
click at [140, 130] on label "RQB1B97 - 220 - TOCO 8 (C: 308,00 - P: 8110,00) (VD)" at bounding box center [160, 132] width 131 height 8
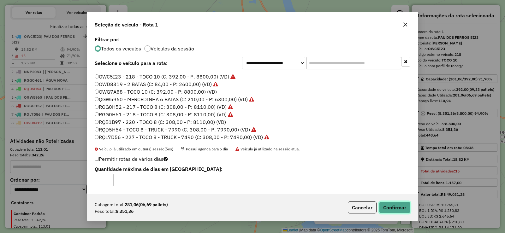
click at [400, 206] on button "Confirmar" at bounding box center [394, 208] width 31 height 12
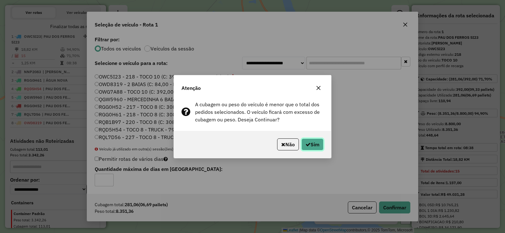
drag, startPoint x: 317, startPoint y: 144, endPoint x: 270, endPoint y: 132, distance: 48.4
click at [316, 144] on button "Sim" at bounding box center [312, 144] width 22 height 12
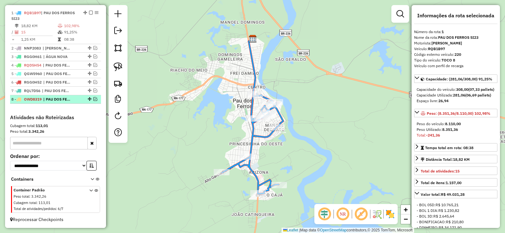
scroll to position [217, 0]
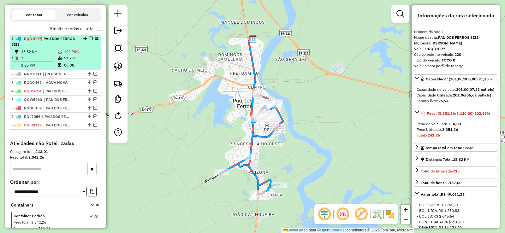
click at [89, 40] on em at bounding box center [91, 39] width 4 height 4
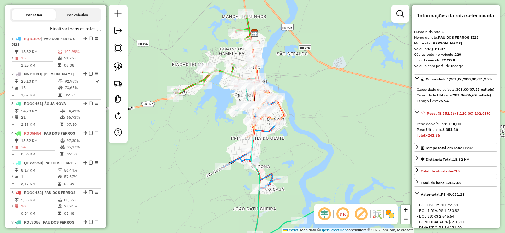
drag, startPoint x: 192, startPoint y: 149, endPoint x: 207, endPoint y: 112, distance: 39.6
click at [207, 112] on div "Janela de atendimento Grade de atendimento Capacidade Transportadoras Veículos …" at bounding box center [252, 116] width 505 height 233
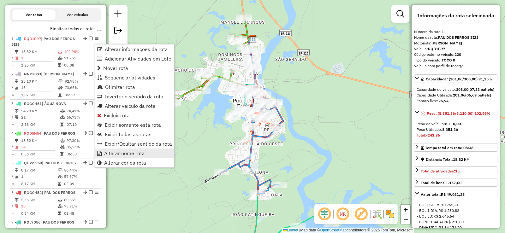
click at [122, 151] on span "Alterar nome rota" at bounding box center [124, 153] width 41 height 5
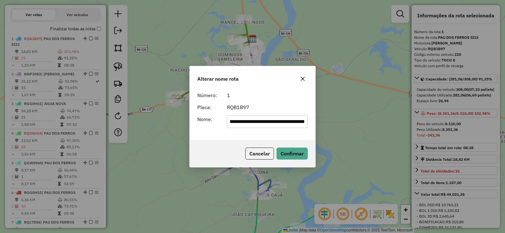
scroll to position [0, 39]
type input "**********"
click at [298, 152] on button "Confirmar" at bounding box center [291, 154] width 31 height 12
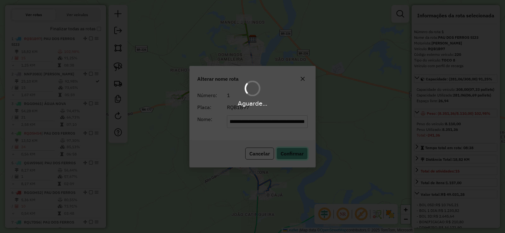
scroll to position [0, 0]
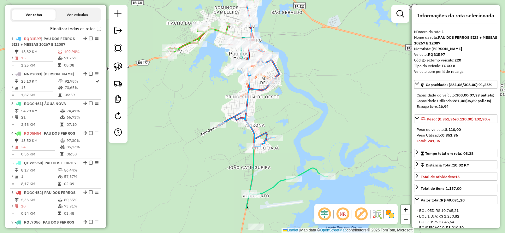
drag, startPoint x: 301, startPoint y: 113, endPoint x: 298, endPoint y: 95, distance: 18.6
click at [299, 100] on div "Janela de atendimento Grade de atendimento Capacidade Transportadoras Veículos …" at bounding box center [252, 116] width 505 height 233
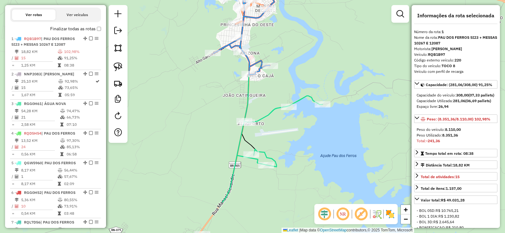
drag, startPoint x: 283, startPoint y: 197, endPoint x: 282, endPoint y: 149, distance: 48.6
click at [282, 149] on div "Janela de atendimento Grade de atendimento Capacidade Transportadoras Veículos …" at bounding box center [252, 116] width 505 height 233
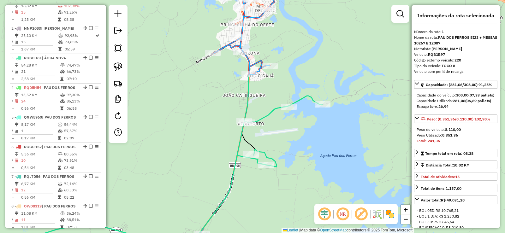
scroll to position [248, 0]
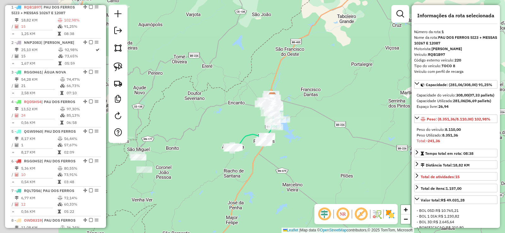
drag, startPoint x: 231, startPoint y: 139, endPoint x: 311, endPoint y: 139, distance: 79.8
click at [311, 139] on div "Janela de atendimento Grade de atendimento Capacidade Transportadoras Veículos …" at bounding box center [252, 116] width 505 height 233
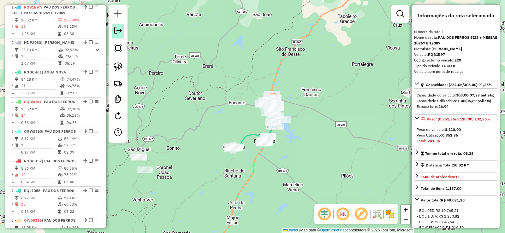
click at [118, 29] on em at bounding box center [118, 31] width 8 height 8
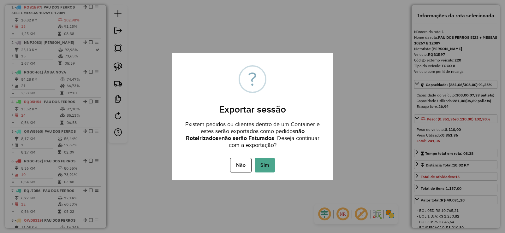
drag, startPoint x: 271, startPoint y: 165, endPoint x: 290, endPoint y: 157, distance: 20.2
click at [271, 165] on button "Sim" at bounding box center [265, 165] width 20 height 15
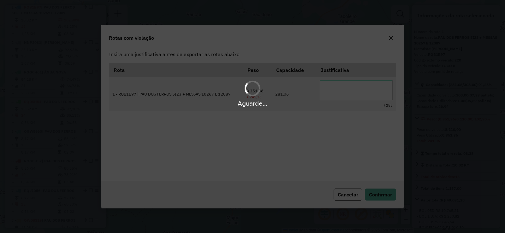
scroll to position [0, 0]
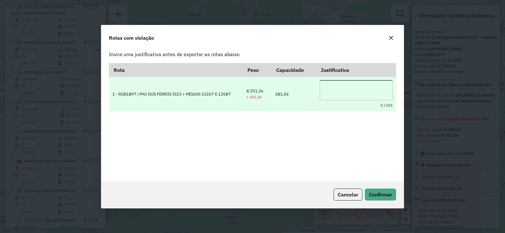
click at [354, 88] on textarea at bounding box center [355, 90] width 73 height 20
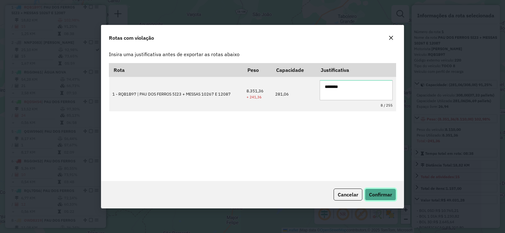
click at [379, 193] on span "Confirmar" at bounding box center [380, 194] width 23 height 6
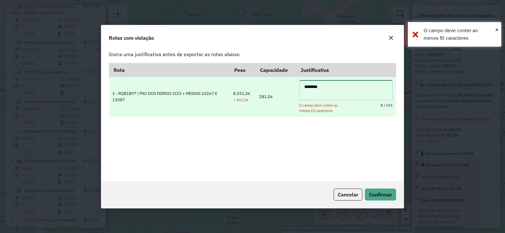
click at [334, 86] on textarea "*******" at bounding box center [345, 90] width 93 height 20
click at [303, 85] on textarea "*******" at bounding box center [345, 90] width 93 height 20
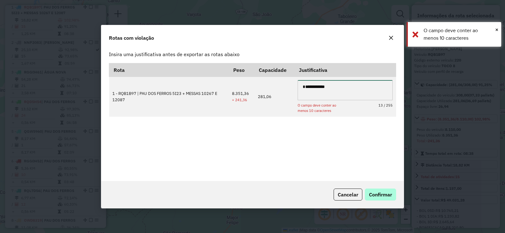
type textarea "**********"
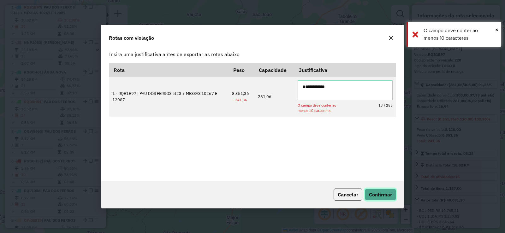
click at [383, 198] on button "Confirmar" at bounding box center [380, 195] width 31 height 12
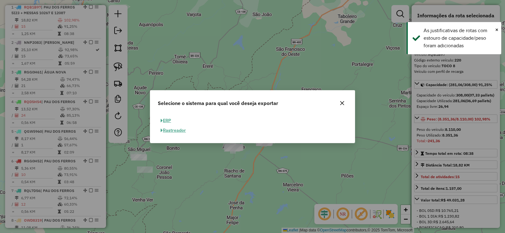
click at [166, 122] on button "ERP" at bounding box center [166, 121] width 16 height 10
select select "**"
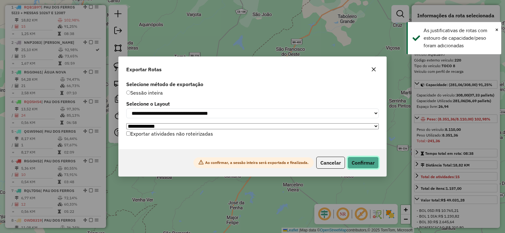
click at [368, 167] on button "Confirmar" at bounding box center [362, 163] width 31 height 12
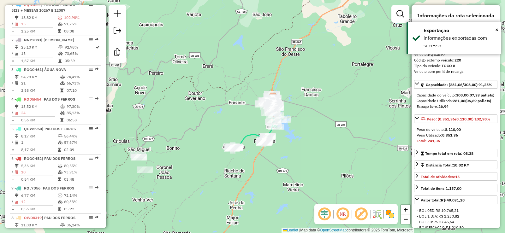
scroll to position [256, 0]
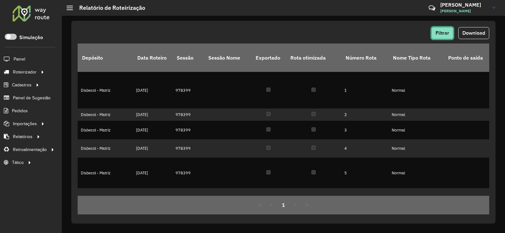
click at [436, 31] on span "Filtrar" at bounding box center [442, 32] width 14 height 5
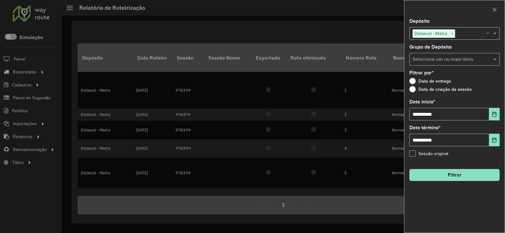
drag, startPoint x: 453, startPoint y: 33, endPoint x: 443, endPoint y: 33, distance: 9.2
click at [452, 33] on span "×" at bounding box center [452, 34] width 6 height 8
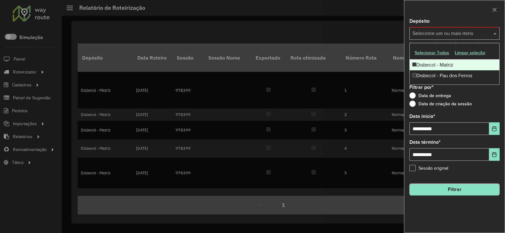
drag, startPoint x: 442, startPoint y: 33, endPoint x: 431, endPoint y: 33, distance: 10.7
click at [434, 33] on input "text" at bounding box center [451, 34] width 81 height 8
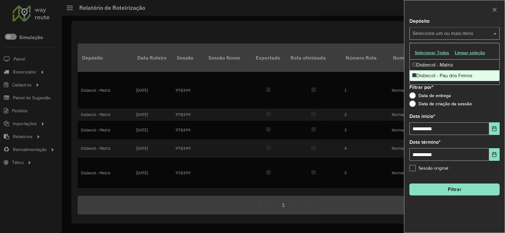
click at [439, 76] on div "Disbecol - Pau dos Ferros" at bounding box center [454, 75] width 90 height 11
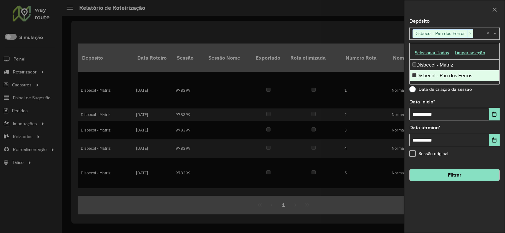
click at [469, 176] on button "Filtrar" at bounding box center [454, 175] width 90 height 12
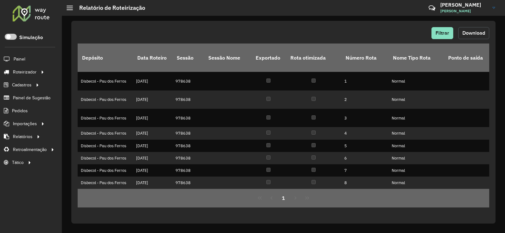
click at [478, 32] on span "Download" at bounding box center [473, 32] width 23 height 5
